Goal: Transaction & Acquisition: Purchase product/service

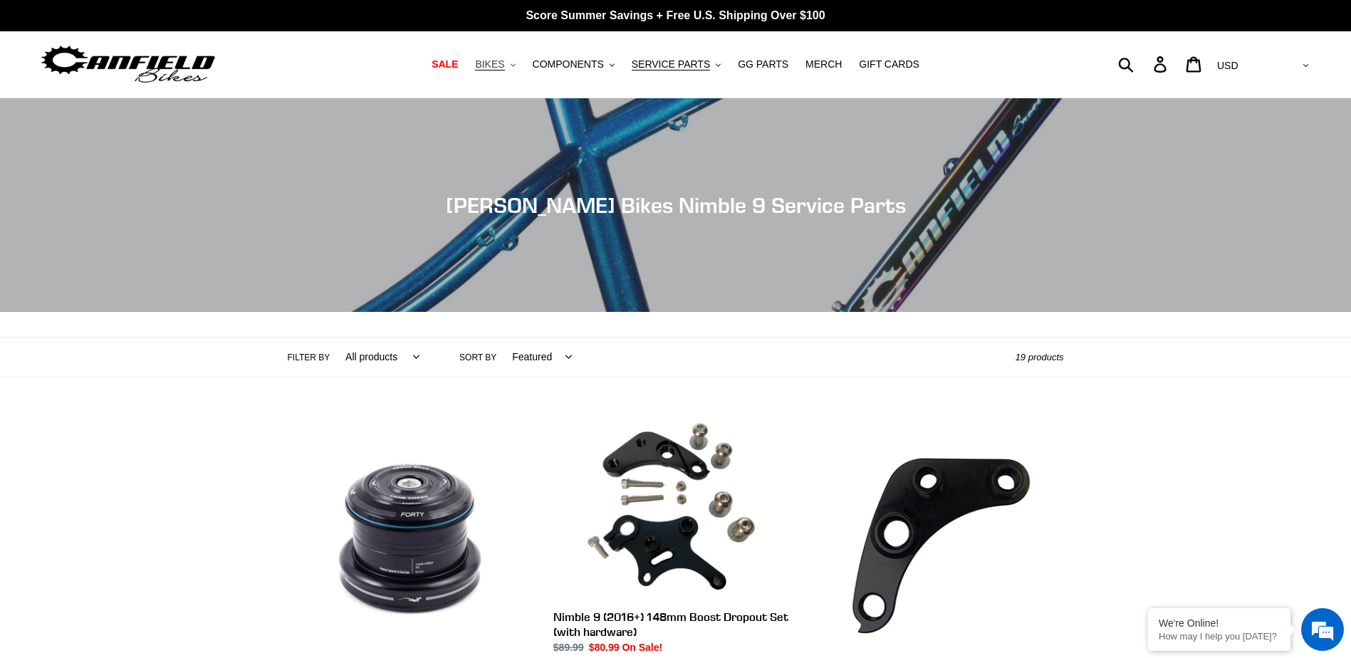
click at [504, 65] on span "BIKES" at bounding box center [489, 64] width 29 height 12
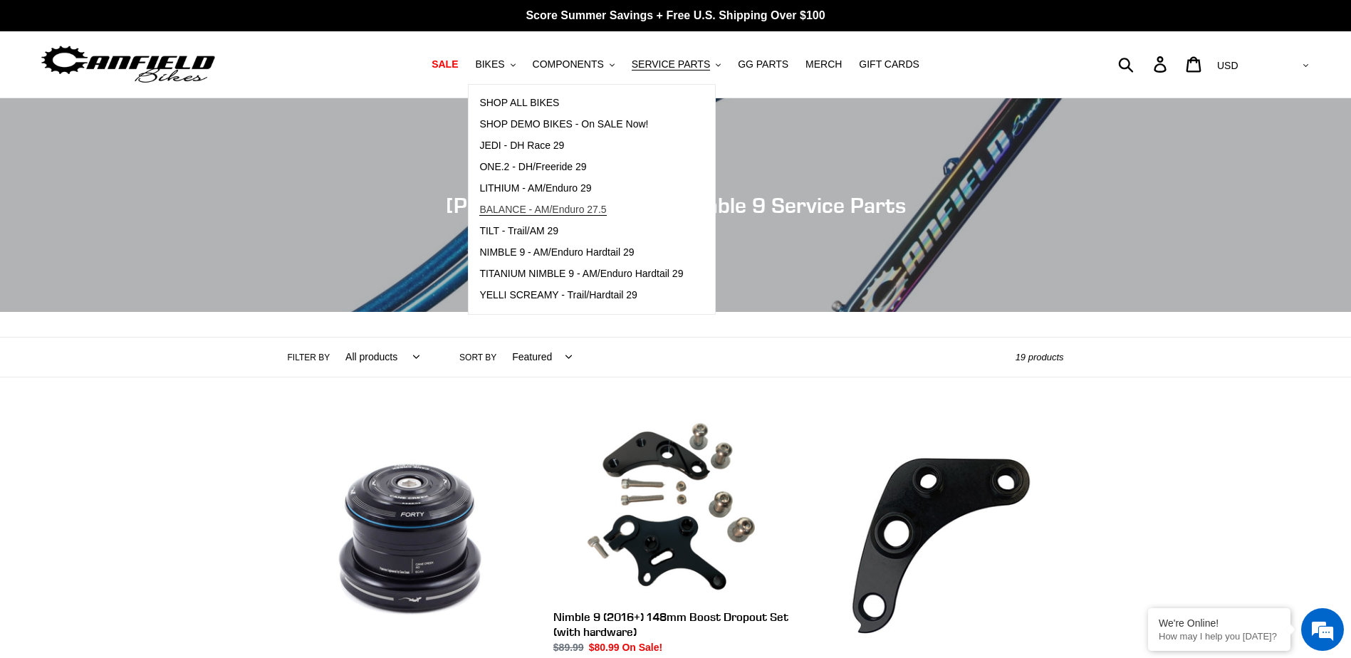
click at [531, 213] on span "BALANCE - AM/Enduro 27.5" at bounding box center [542, 210] width 127 height 12
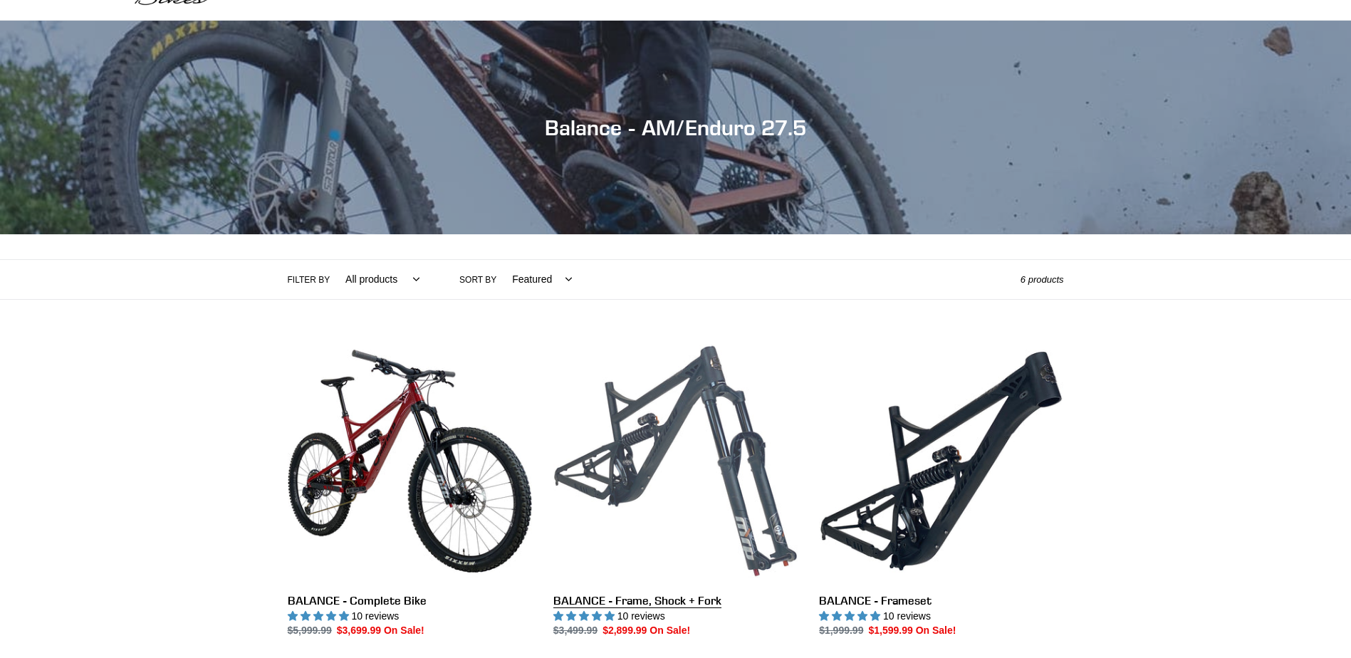
scroll to position [214, 0]
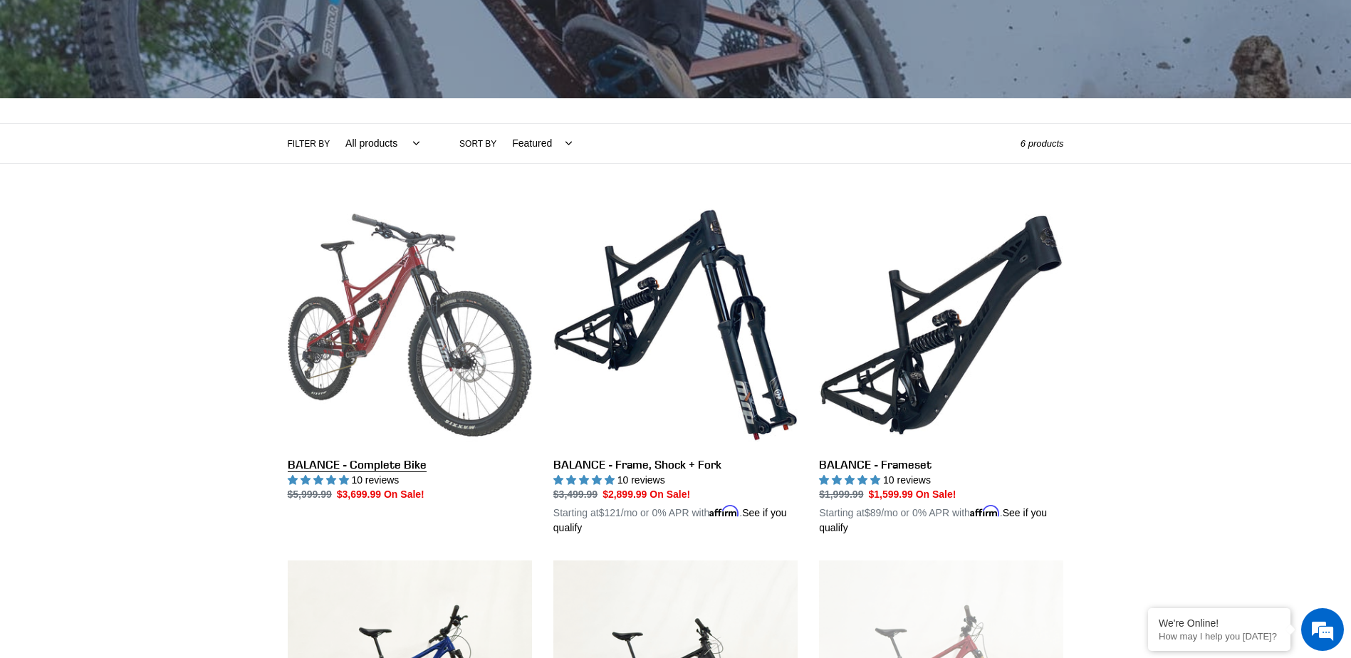
click at [480, 324] on link "BALANCE - Complete Bike" at bounding box center [410, 353] width 244 height 300
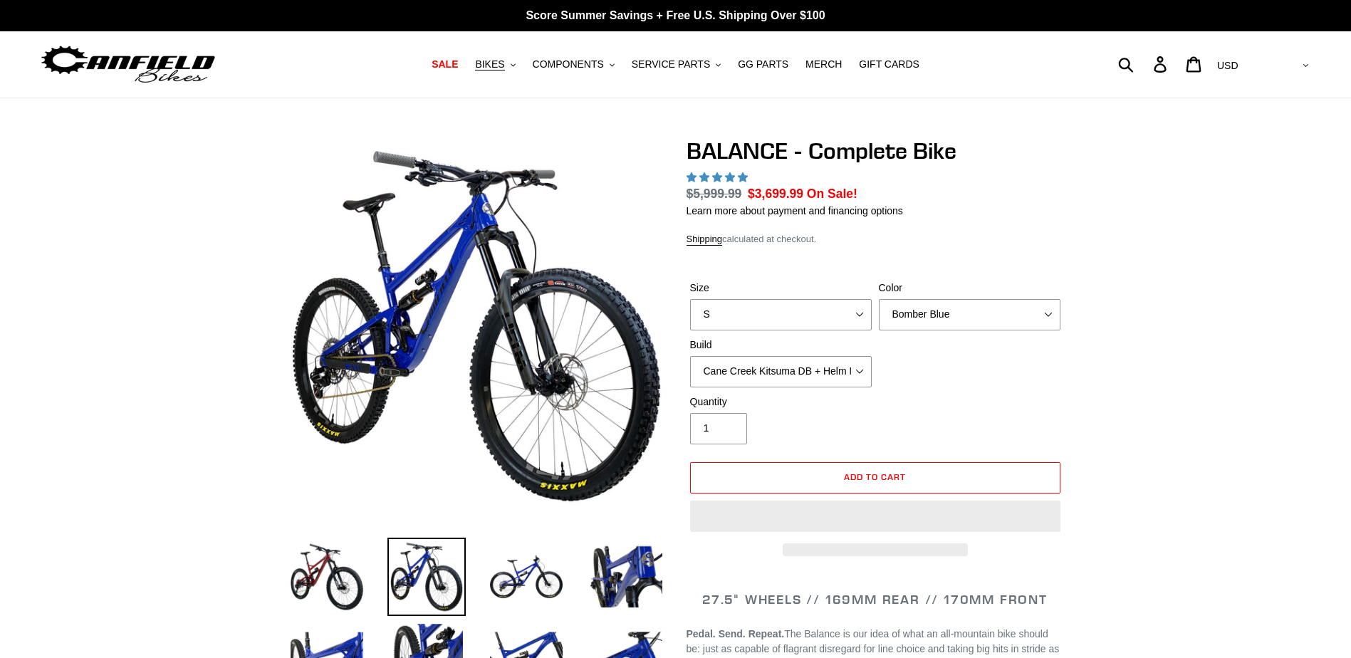
select select "highest-rating"
